Goal: Navigation & Orientation: Find specific page/section

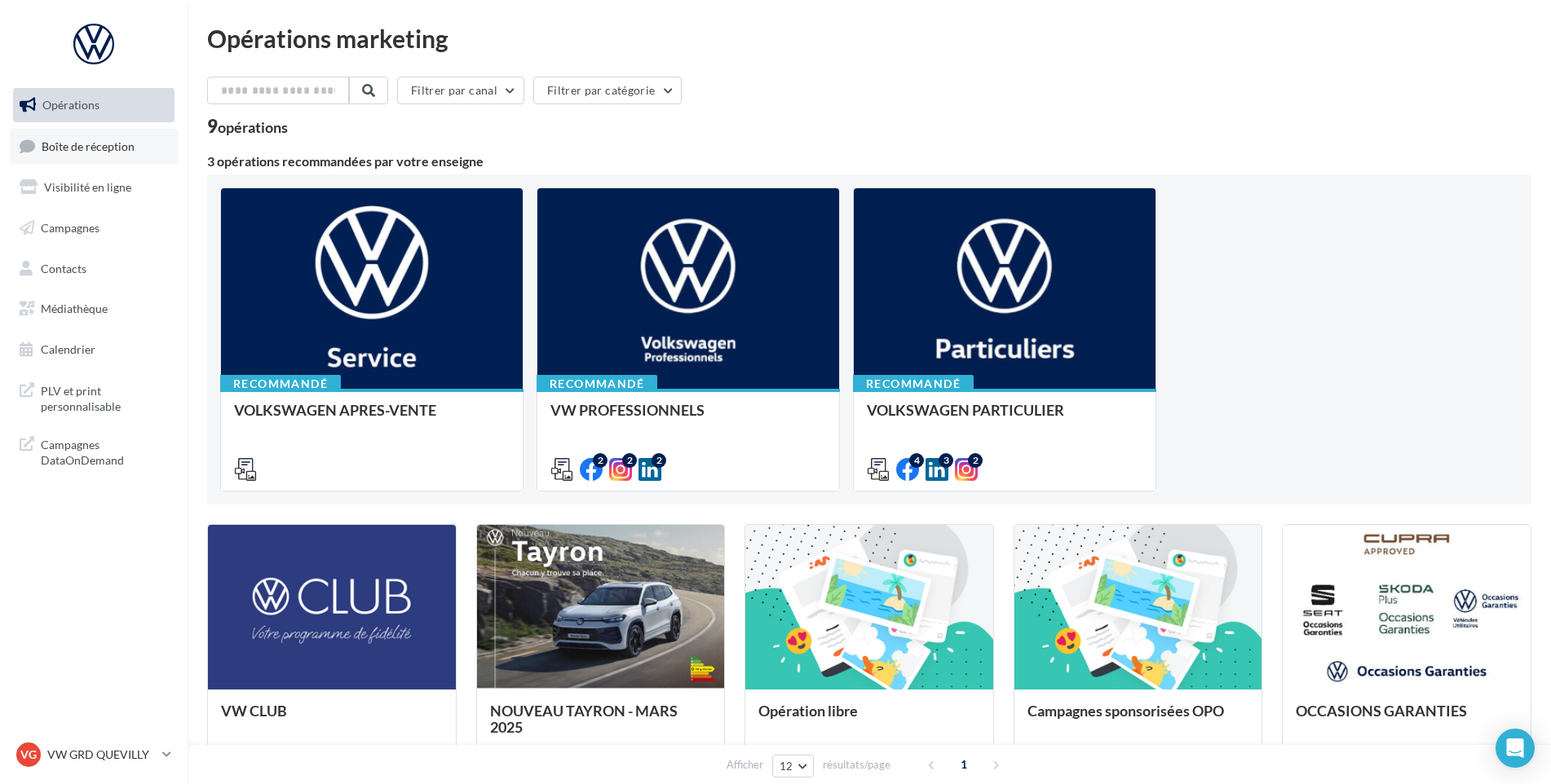
click at [117, 141] on span "Boîte de réception" at bounding box center [89, 145] width 93 height 14
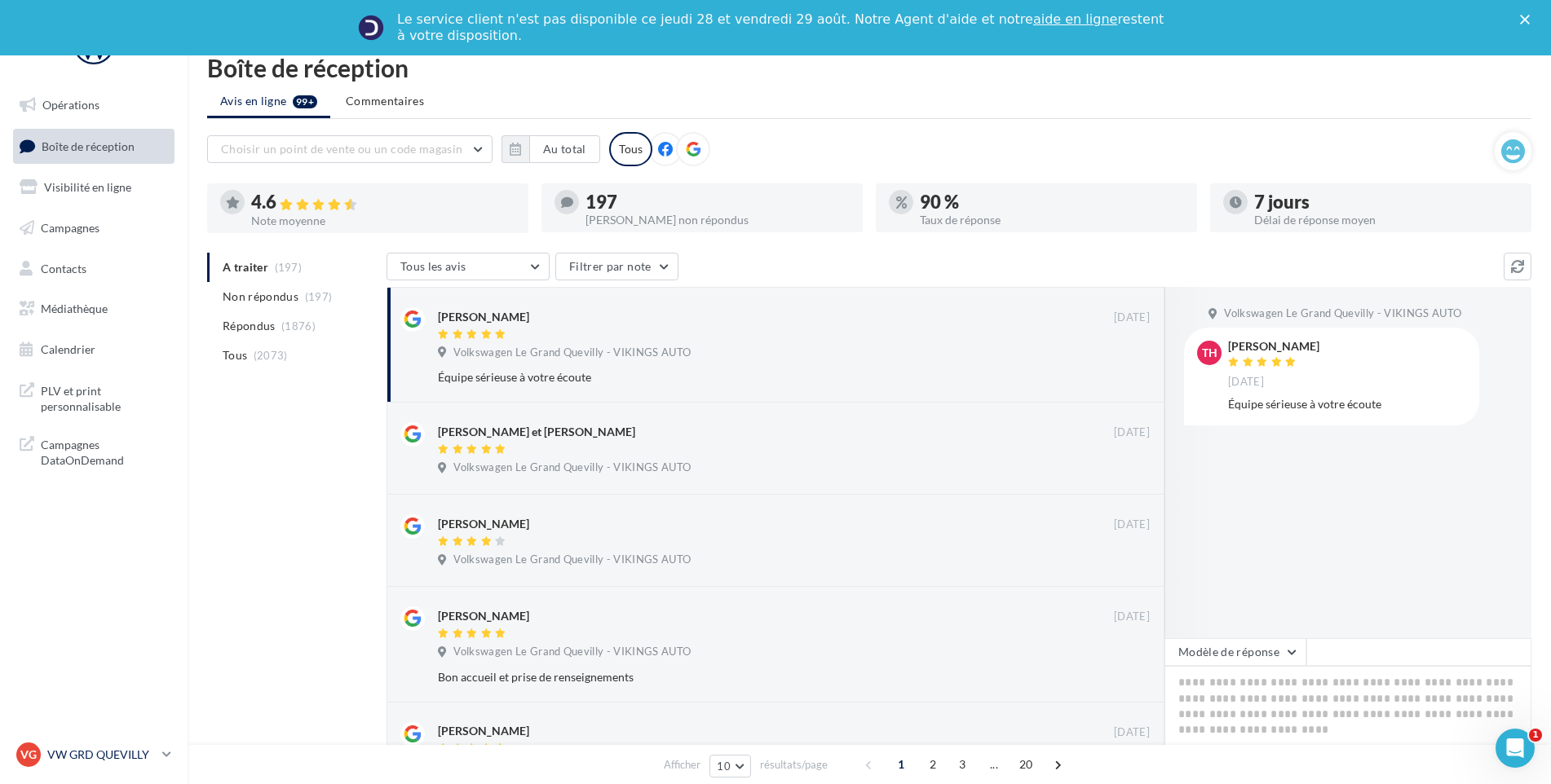
click at [114, 760] on p "VW GRD QUEVILLY" at bounding box center [101, 754] width 108 height 17
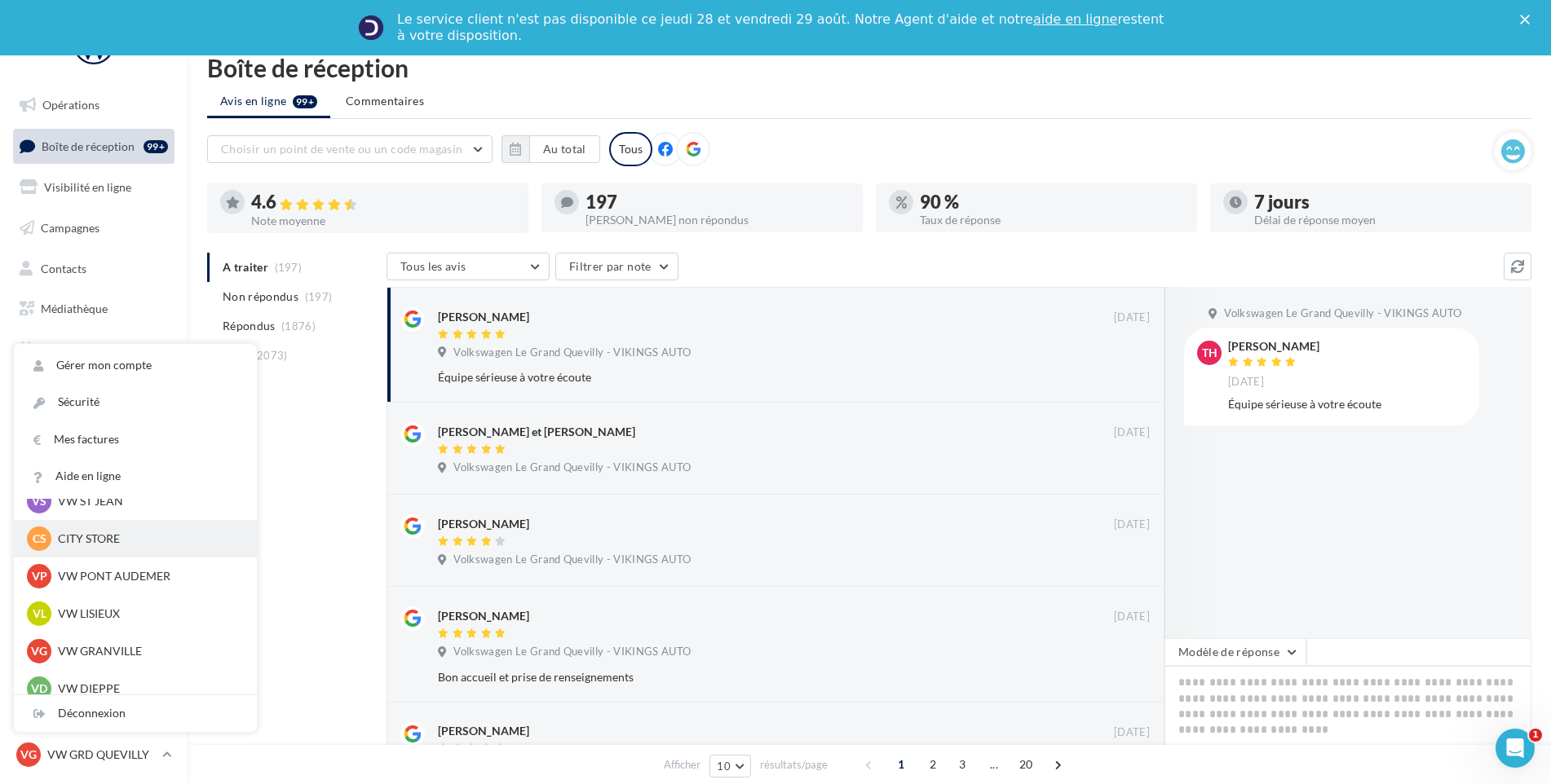
scroll to position [326, 0]
click at [122, 590] on div "VL VW LISIEUX vw-lis-vau" at bounding box center [135, 574] width 243 height 38
click at [121, 561] on div "VL VW LISIEUX vw-lis-vau" at bounding box center [135, 574] width 243 height 38
click at [118, 567] on p "VW LISIEUX" at bounding box center [147, 574] width 179 height 17
